Goal: Task Accomplishment & Management: Manage account settings

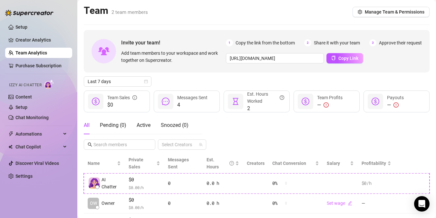
scroll to position [35, 0]
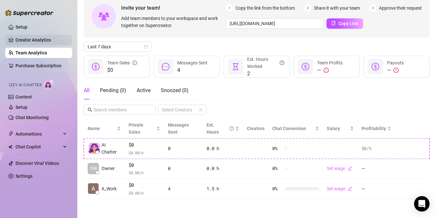
click at [44, 42] on link "Creator Analytics" at bounding box center [41, 40] width 52 height 10
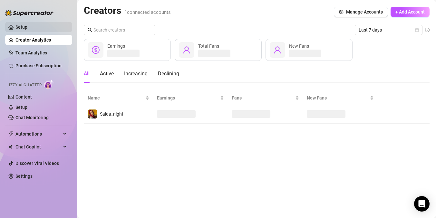
click at [27, 28] on link "Setup" at bounding box center [21, 26] width 12 height 5
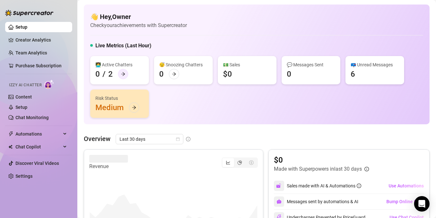
click at [124, 75] on icon "arrow-right" at bounding box center [123, 74] width 5 height 5
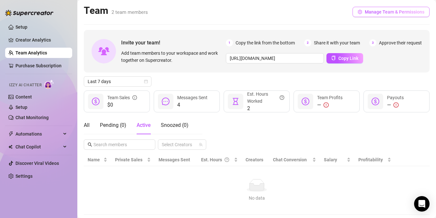
click at [390, 12] on span "Manage Team & Permissions" at bounding box center [395, 11] width 60 height 5
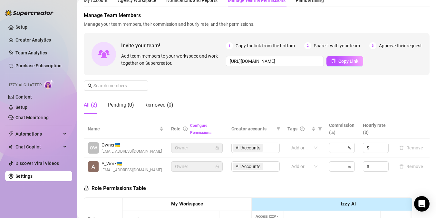
scroll to position [26, 0]
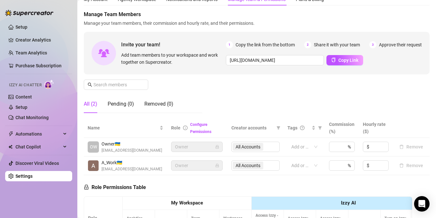
click at [200, 167] on span "Owner" at bounding box center [197, 166] width 44 height 10
click at [185, 128] on icon "info-circle" at bounding box center [185, 128] width 1 height 2
click at [188, 108] on div "All (2) Pending (0) Removed (0)" at bounding box center [143, 104] width 119 height 18
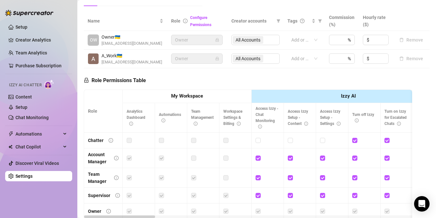
scroll to position [193, 0]
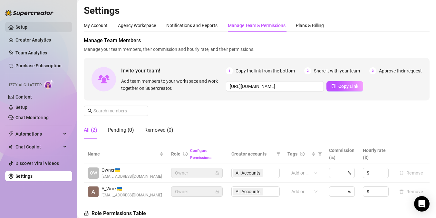
click at [22, 28] on link "Setup" at bounding box center [21, 26] width 12 height 5
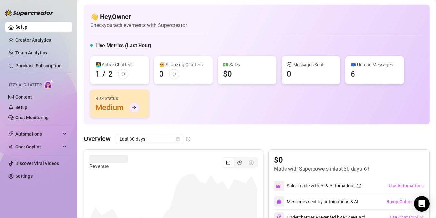
click at [135, 106] on icon "arrow-right" at bounding box center [134, 107] width 5 height 5
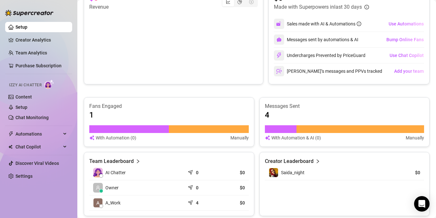
scroll to position [166, 0]
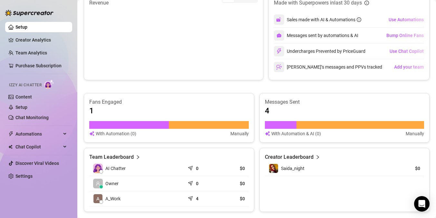
click at [300, 154] on article "Creator Leaderboard" at bounding box center [289, 157] width 49 height 8
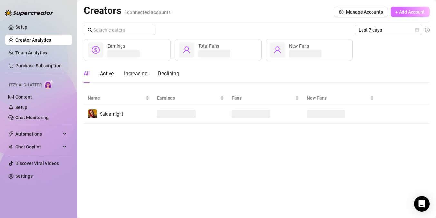
click at [413, 14] on span "+ Add Account" at bounding box center [409, 11] width 29 height 5
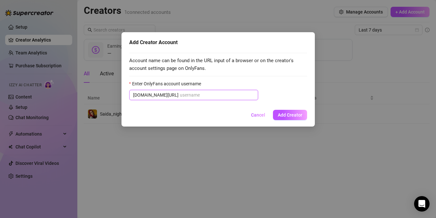
click at [180, 97] on input "Enter OnlyFans account username" at bounding box center [217, 94] width 74 height 7
type input "г"
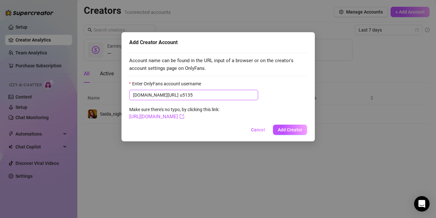
click at [218, 94] on input "u5135" at bounding box center [217, 94] width 74 height 7
type input "u513517507"
click at [194, 120] on form "Enter OnlyFans account username [DOMAIN_NAME][URL] u513517507 Make sure there's…" at bounding box center [218, 100] width 178 height 41
click at [184, 118] on icon "export" at bounding box center [181, 116] width 5 height 5
click at [289, 132] on span "Add Creator" at bounding box center [290, 129] width 24 height 5
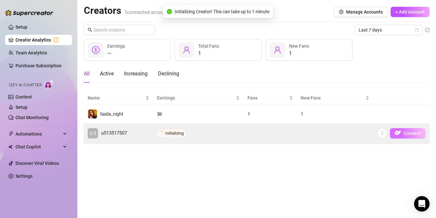
click at [401, 132] on button "Connect" at bounding box center [408, 133] width 36 height 10
click at [409, 134] on span "Connect" at bounding box center [411, 133] width 17 height 5
